Goal: Navigation & Orientation: Find specific page/section

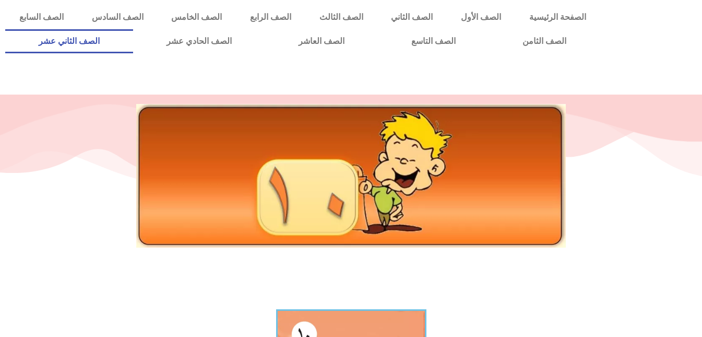
click at [111, 41] on link "الصف الثاني عشر" at bounding box center [69, 41] width 128 height 24
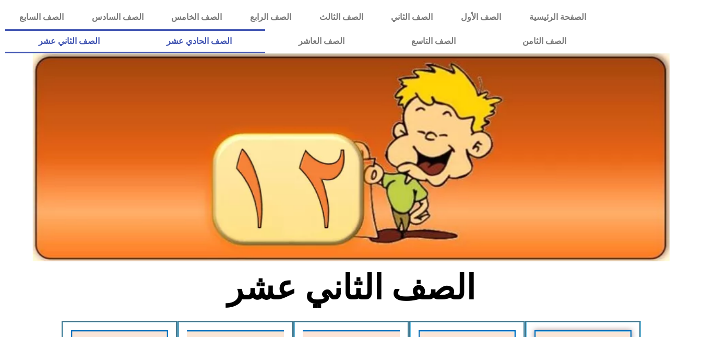
click at [265, 41] on link "الصف الحادي عشر" at bounding box center [199, 41] width 132 height 24
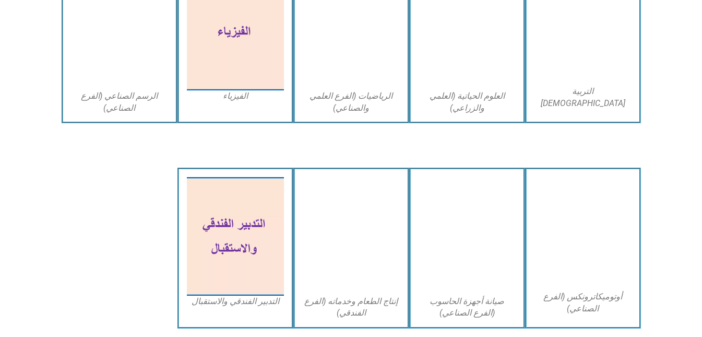
scroll to position [2035, 0]
